Goal: Information Seeking & Learning: Learn about a topic

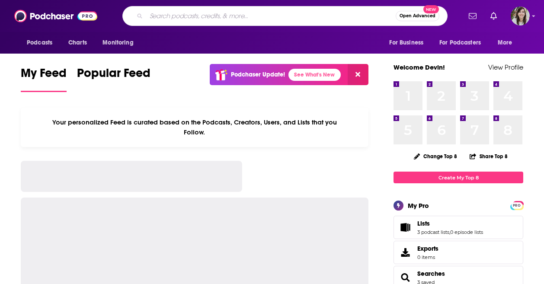
click at [182, 17] on input "Search podcasts, credits, & more..." at bounding box center [270, 16] width 249 height 14
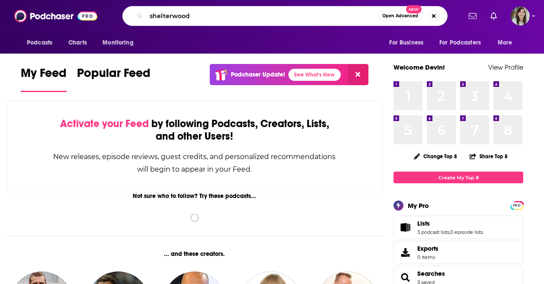
type input "shelterwood"
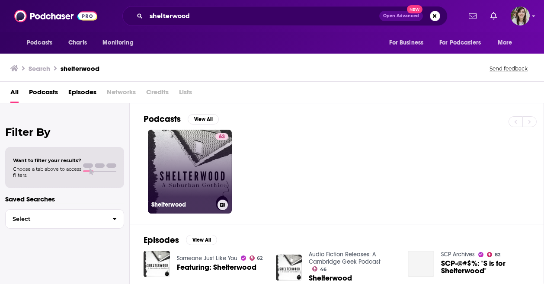
click at [203, 171] on link "63 Shelterwood" at bounding box center [190, 172] width 84 height 84
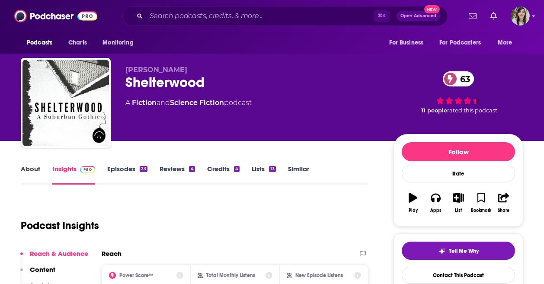
click at [128, 172] on link "Episodes 23" at bounding box center [127, 175] width 40 height 20
